Goal: Navigation & Orientation: Find specific page/section

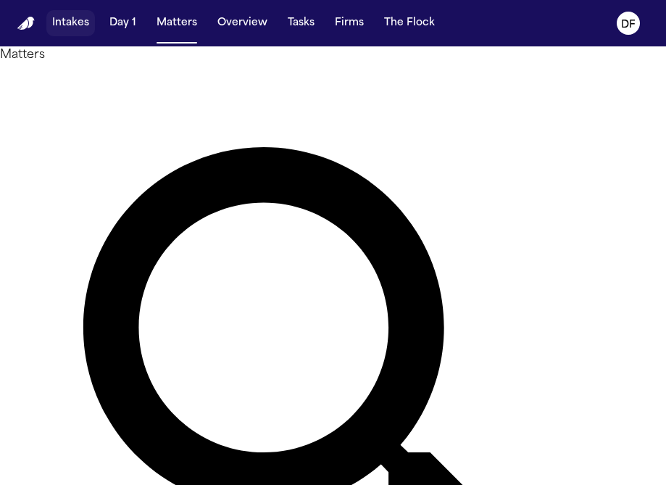
click at [83, 25] on button "Intakes" at bounding box center [70, 23] width 49 height 26
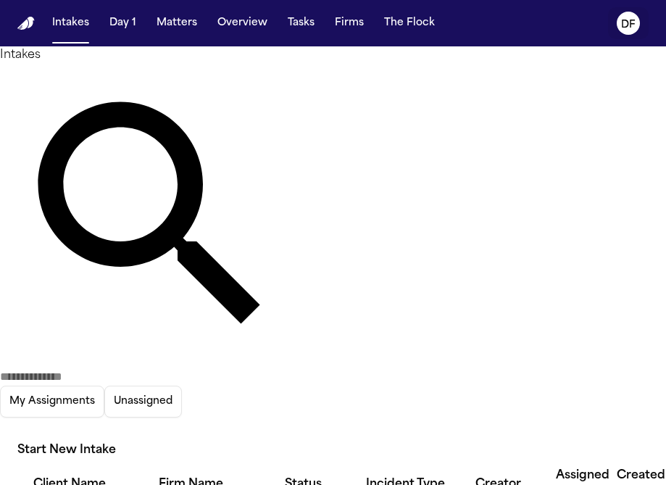
click at [632, 25] on text "DF" at bounding box center [628, 25] width 15 height 10
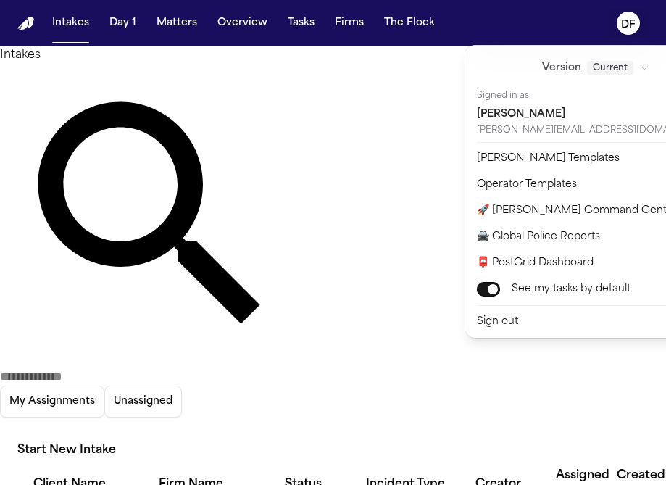
click at [503, 25] on nav "Intakes Day 1 Matters Overview Tasks Firms The Flock DF" at bounding box center [333, 23] width 666 height 46
